Goal: Register for event/course

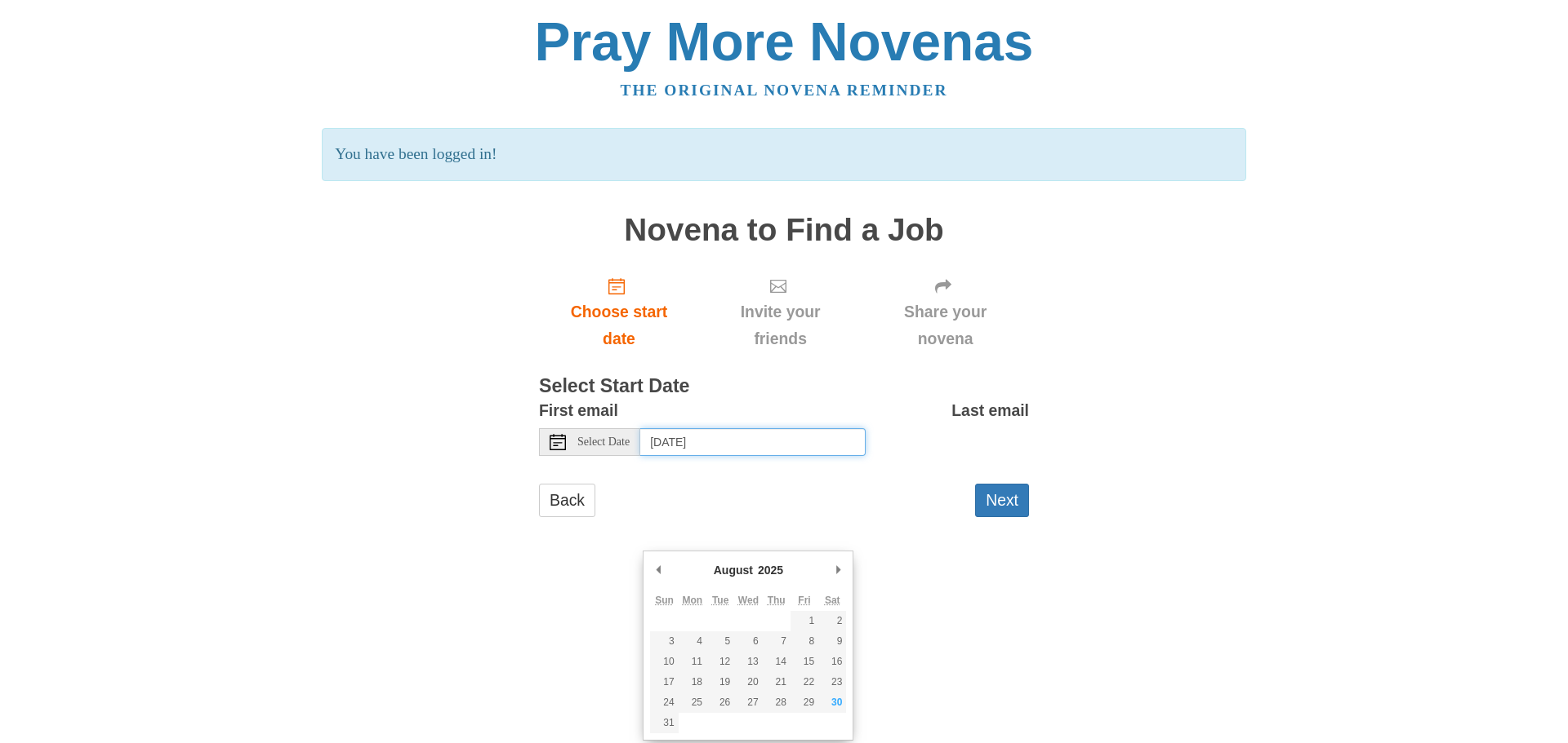
click at [703, 456] on input "[DATE]" at bounding box center [753, 442] width 225 height 28
type input "[DATE]"
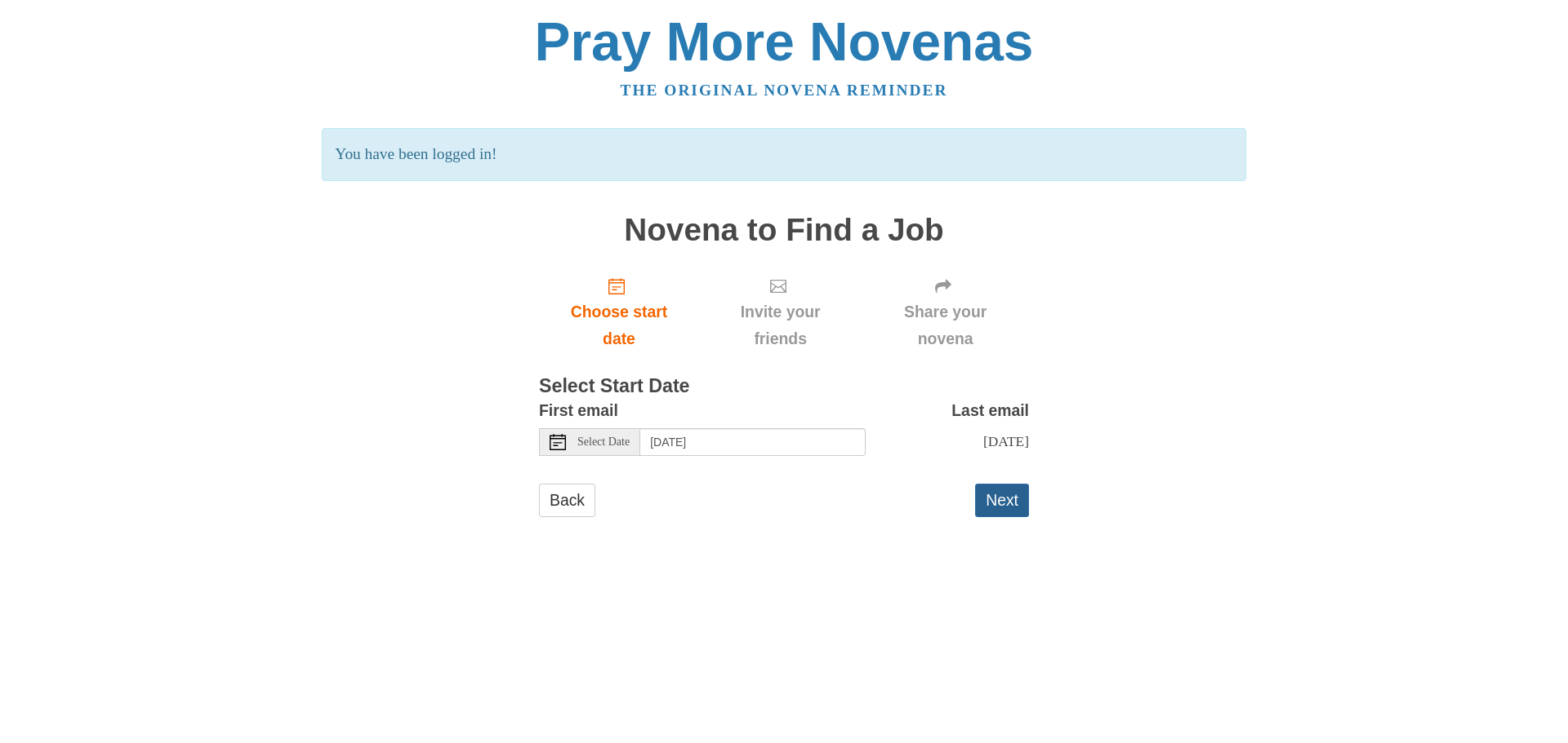
click at [997, 517] on button "Next" at bounding box center [1002, 500] width 53 height 33
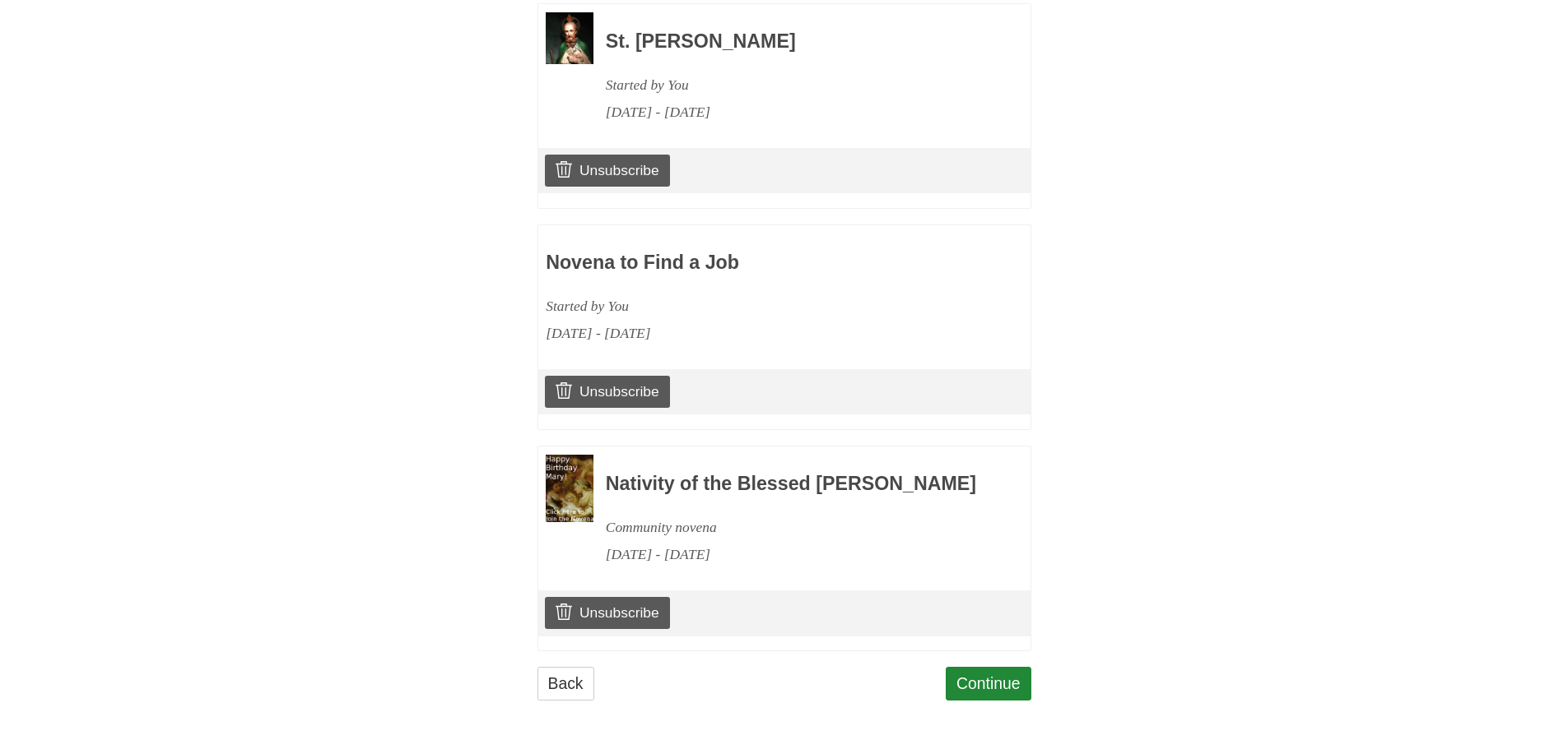
scroll to position [1234, 0]
click at [611, 597] on link "Unsubscribe" at bounding box center [606, 612] width 124 height 32
click at [978, 670] on link "Continue" at bounding box center [988, 684] width 86 height 34
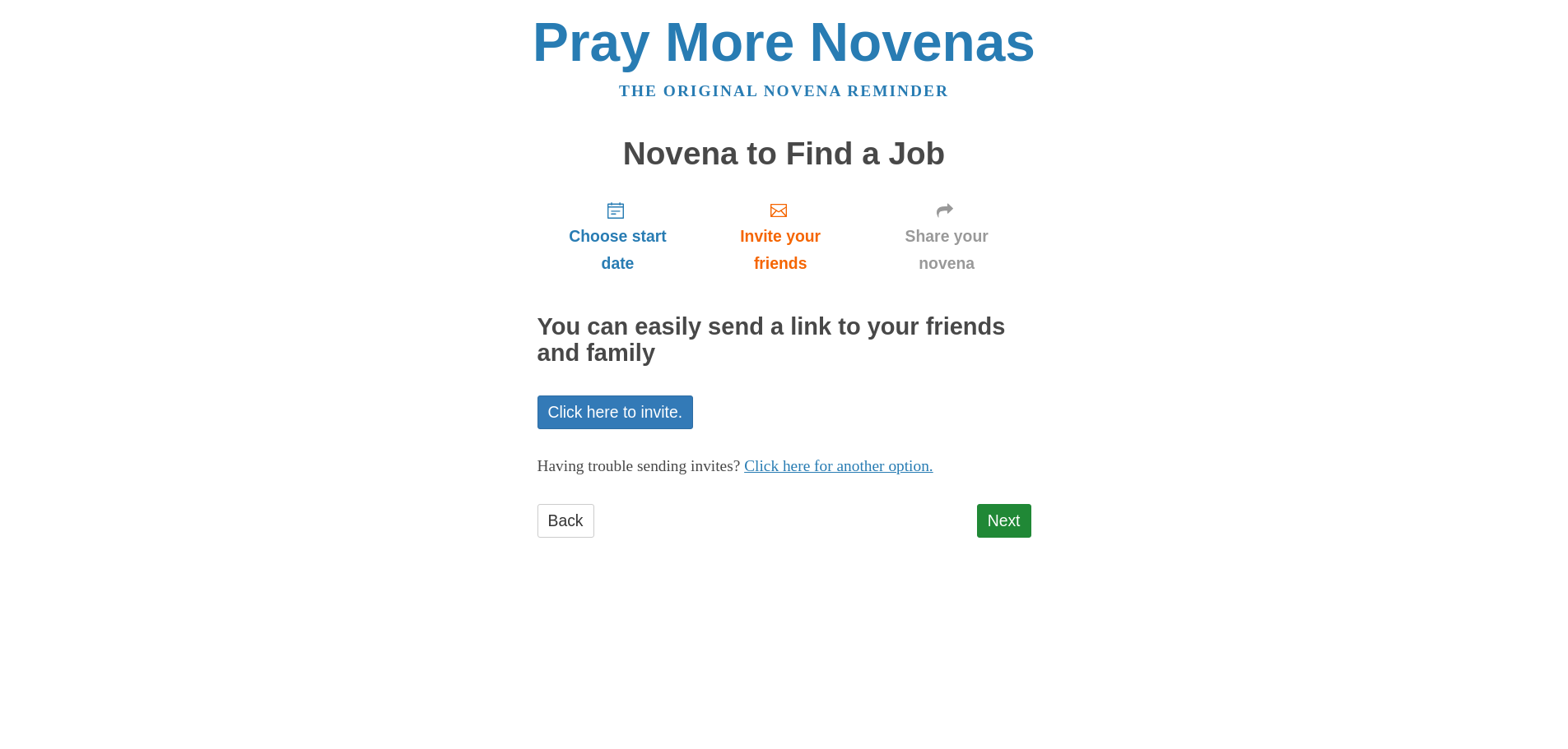
scroll to position [7, 0]
click at [993, 538] on link "Next" at bounding box center [1004, 520] width 54 height 34
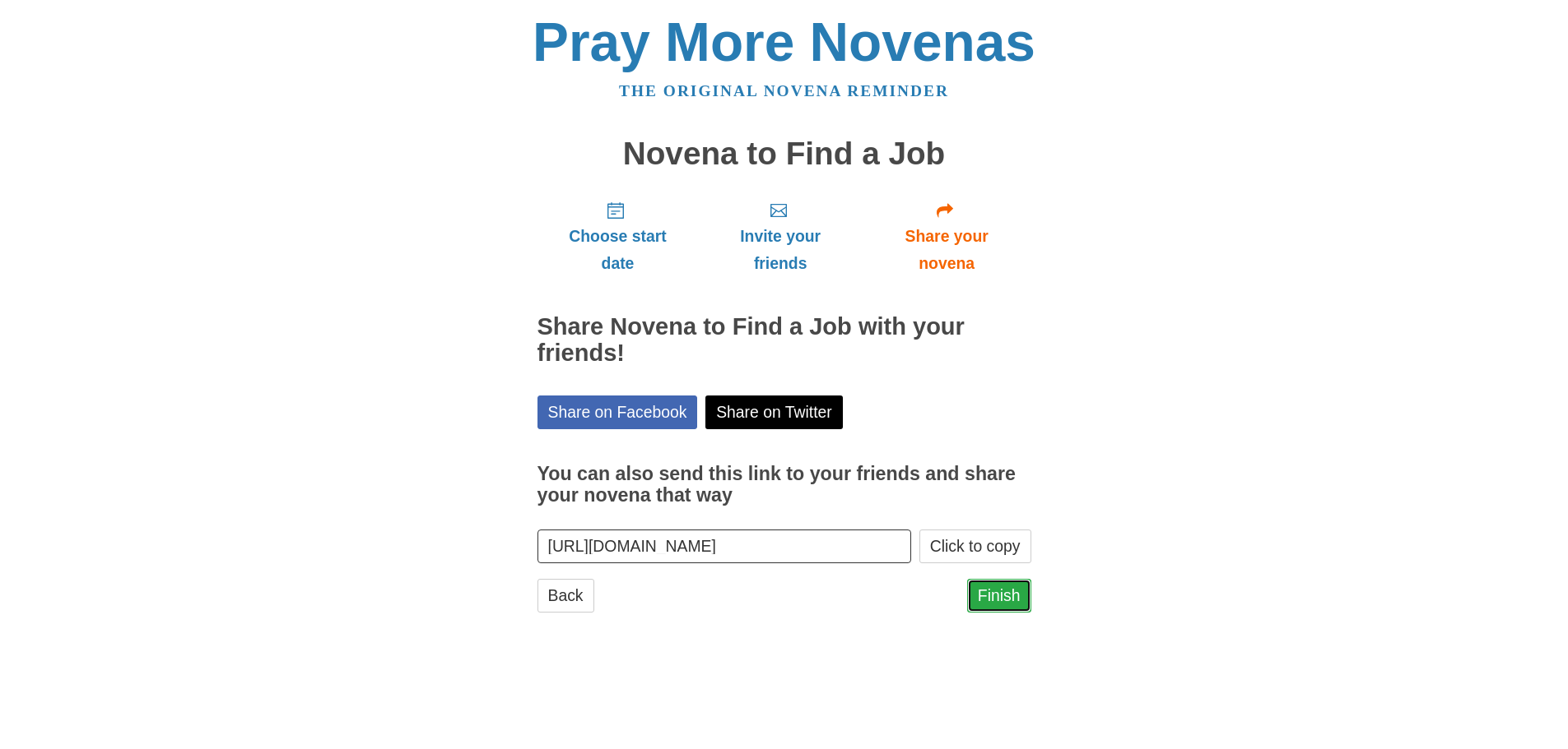
click at [998, 612] on link "Finish" at bounding box center [999, 595] width 64 height 34
